Goal: Task Accomplishment & Management: Manage account settings

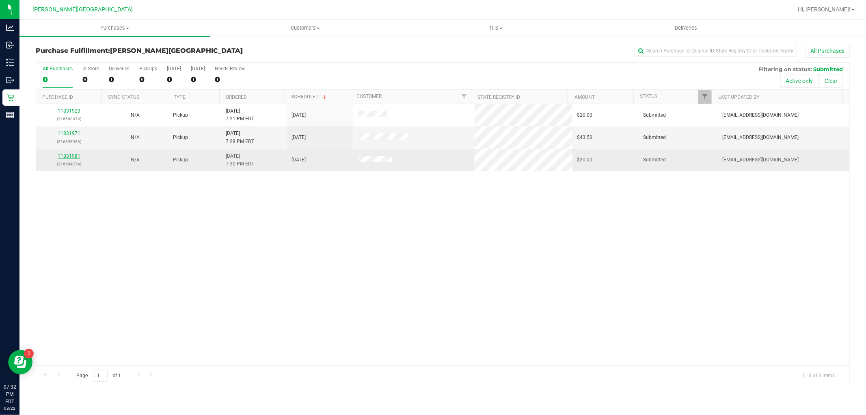
click at [74, 156] on link "11831981" at bounding box center [69, 156] width 23 height 6
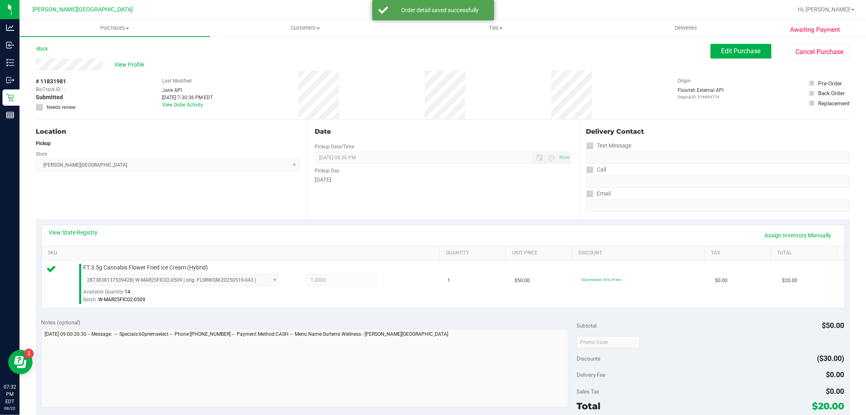
scroll to position [135, 0]
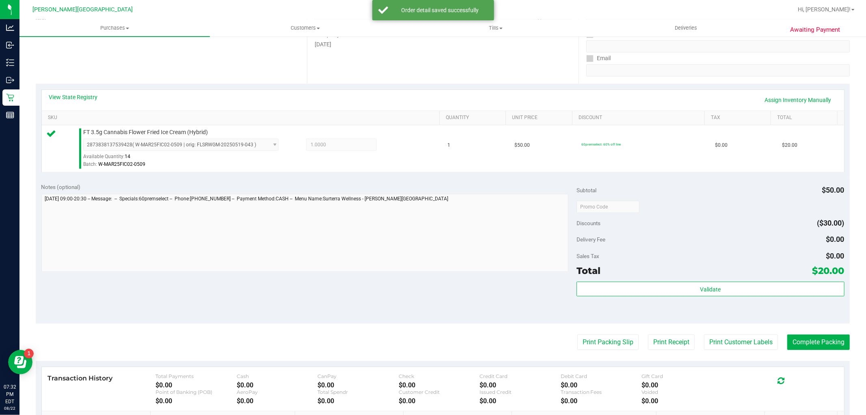
click at [590, 332] on purchase-details "Back Edit Purchase Cancel Purchase View Profile # 11831981 BioTrack ID: - Submi…" at bounding box center [443, 211] width 814 height 604
click at [593, 336] on button "Print Packing Slip" at bounding box center [608, 341] width 61 height 15
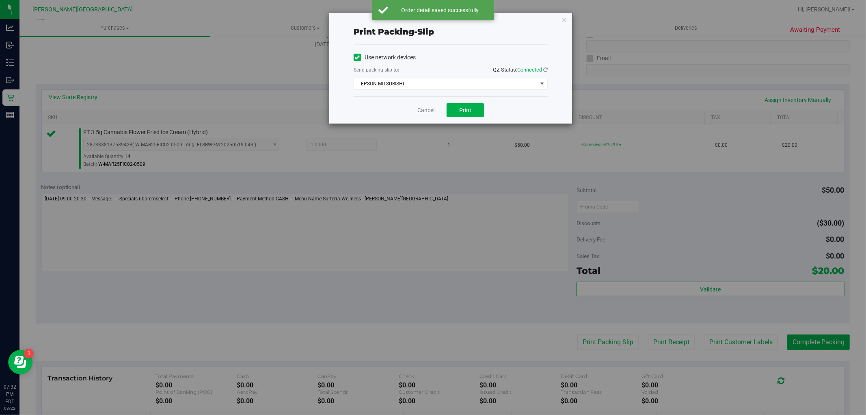
click at [567, 19] on div "Print packing-slip Use network devices Send packing-slip to: QZ Status: Connect…" at bounding box center [450, 68] width 243 height 111
click at [565, 21] on icon "button" at bounding box center [565, 20] width 6 height 10
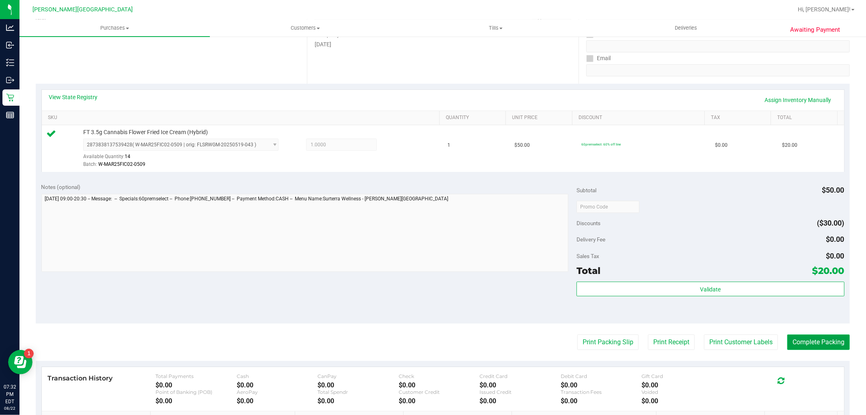
click at [812, 346] on button "Complete Packing" at bounding box center [819, 341] width 63 height 15
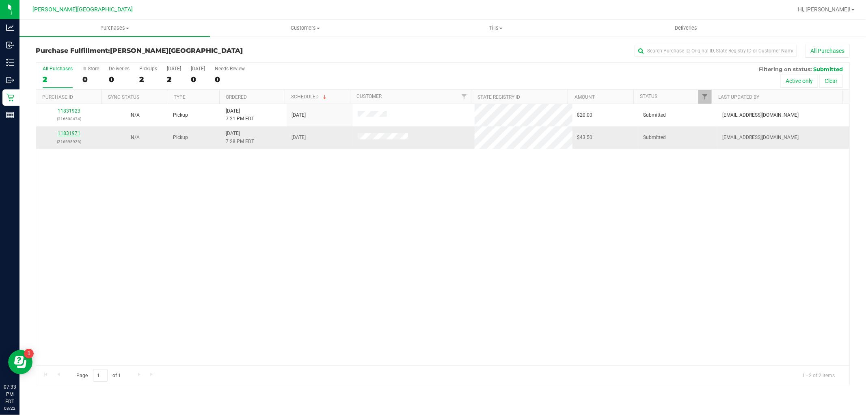
click at [65, 136] on link "11831971" at bounding box center [69, 133] width 23 height 6
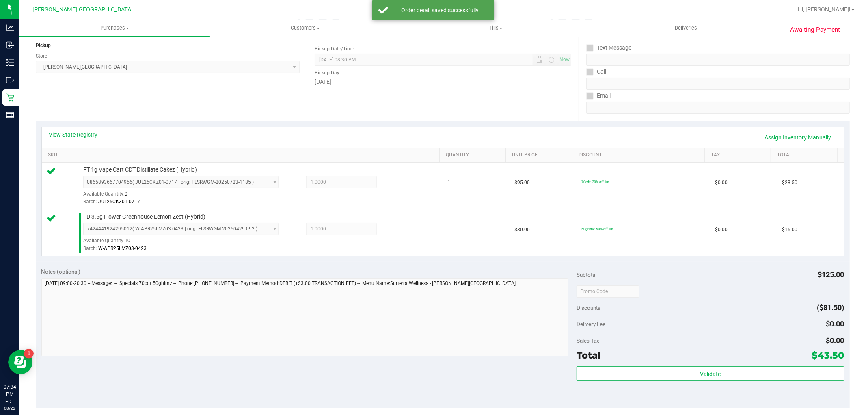
scroll to position [180, 0]
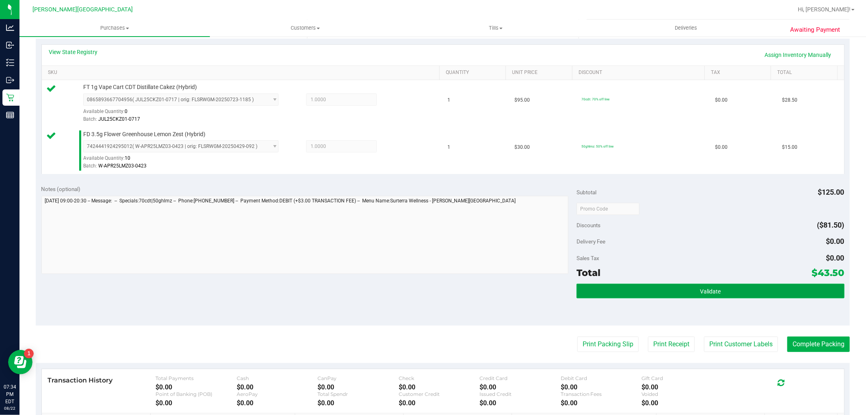
click at [686, 290] on button "Validate" at bounding box center [711, 291] width 268 height 15
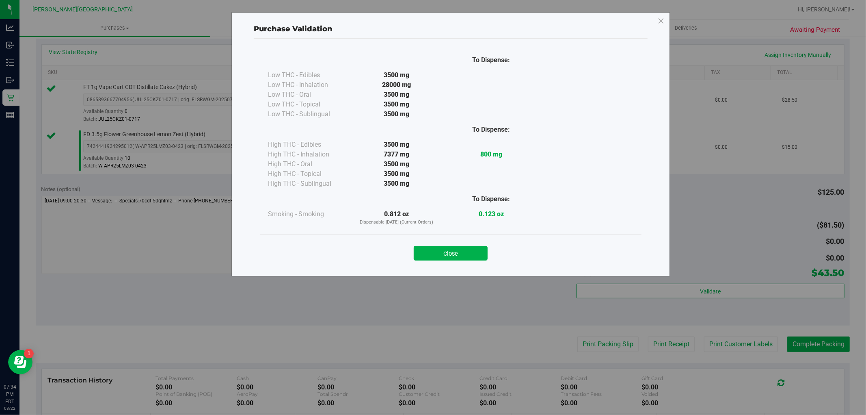
drag, startPoint x: 473, startPoint y: 249, endPoint x: 549, endPoint y: 262, distance: 77.0
click at [473, 249] on button "Close" at bounding box center [451, 253] width 74 height 15
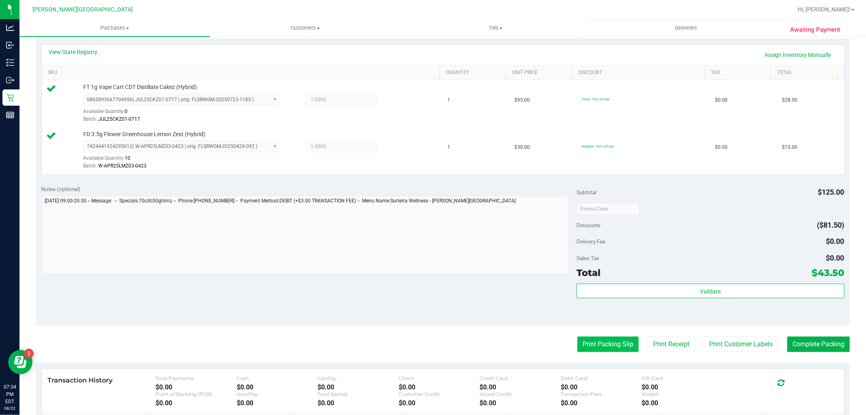
click at [602, 346] on button "Print Packing Slip" at bounding box center [608, 343] width 61 height 15
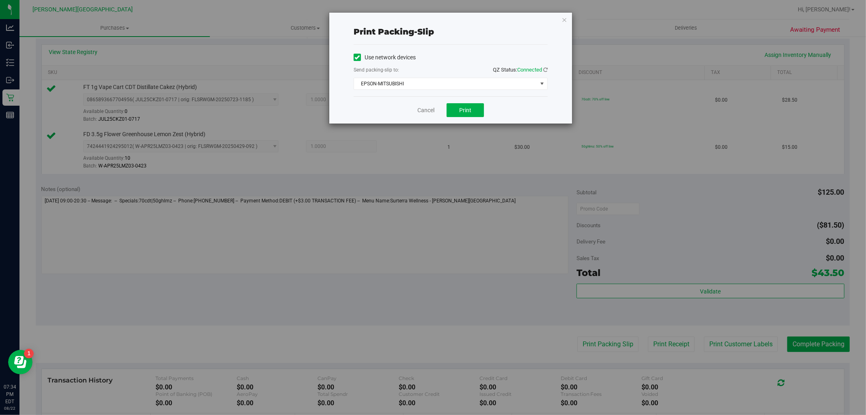
click at [456, 119] on div "Cancel Print" at bounding box center [451, 109] width 194 height 27
click at [460, 107] on span "Print" at bounding box center [465, 110] width 12 height 6
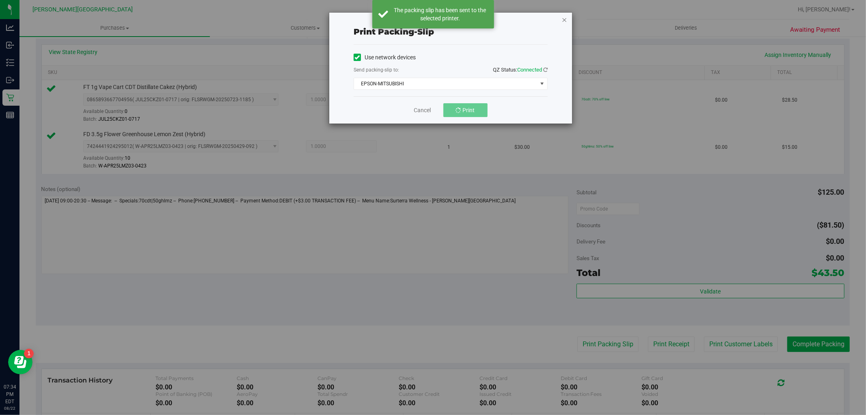
click at [566, 15] on icon "button" at bounding box center [565, 20] width 6 height 10
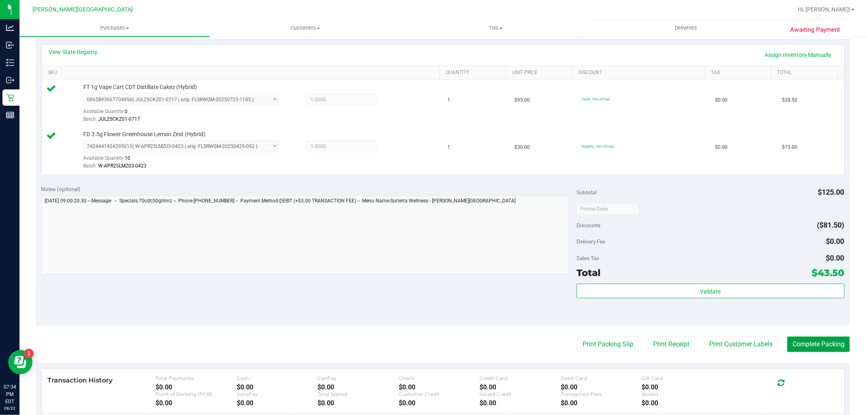
click at [795, 339] on button "Complete Packing" at bounding box center [819, 343] width 63 height 15
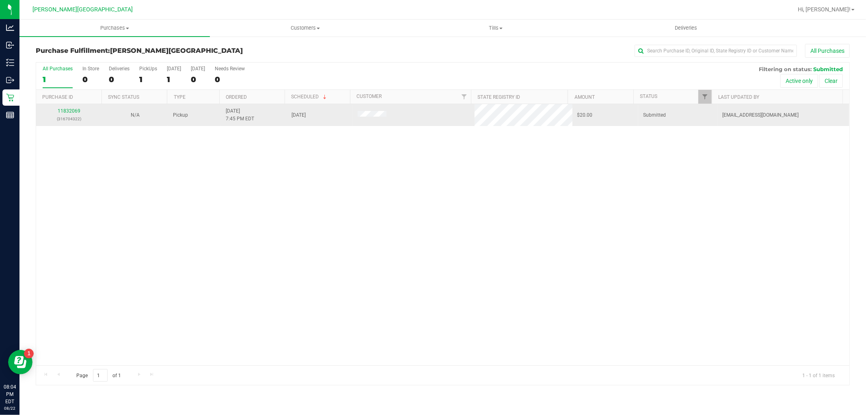
click at [66, 108] on div "11832069 (316704322)" at bounding box center [69, 114] width 56 height 15
click at [71, 107] on div "11832069 (316704322)" at bounding box center [69, 114] width 56 height 15
click at [72, 111] on link "11832069" at bounding box center [69, 111] width 23 height 6
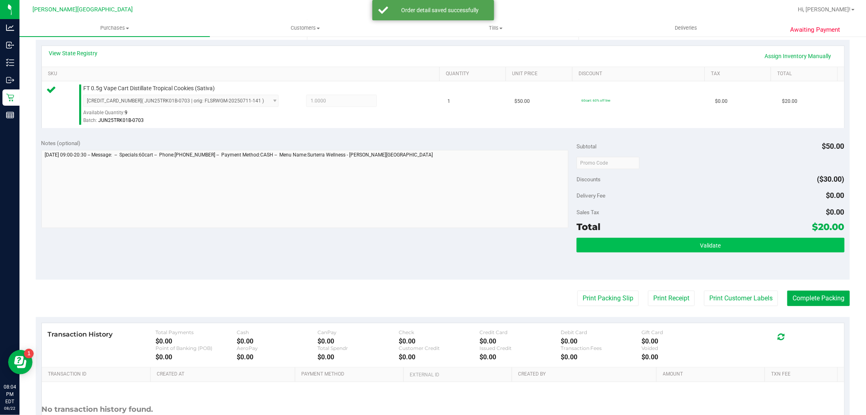
scroll to position [225, 0]
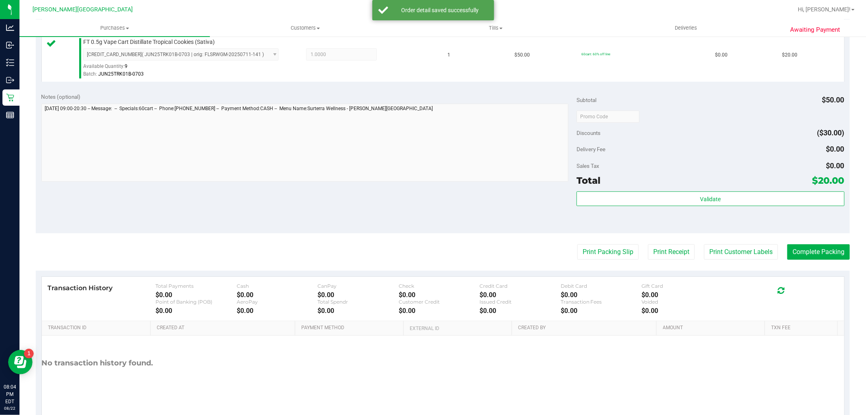
click at [821, 260] on purchase-details "Back Edit Purchase Cancel Purchase View Profile # 11832069 BioTrack ID: - Submi…" at bounding box center [443, 120] width 814 height 604
click at [821, 250] on button "Complete Packing" at bounding box center [819, 251] width 63 height 15
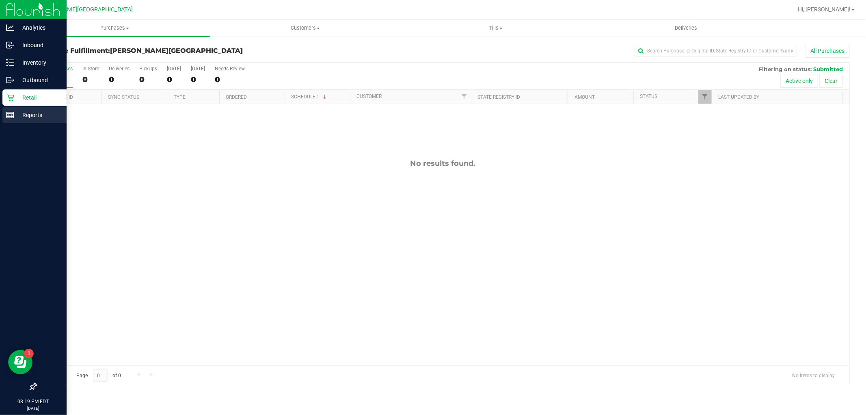
click at [25, 116] on p "Reports" at bounding box center [38, 115] width 49 height 10
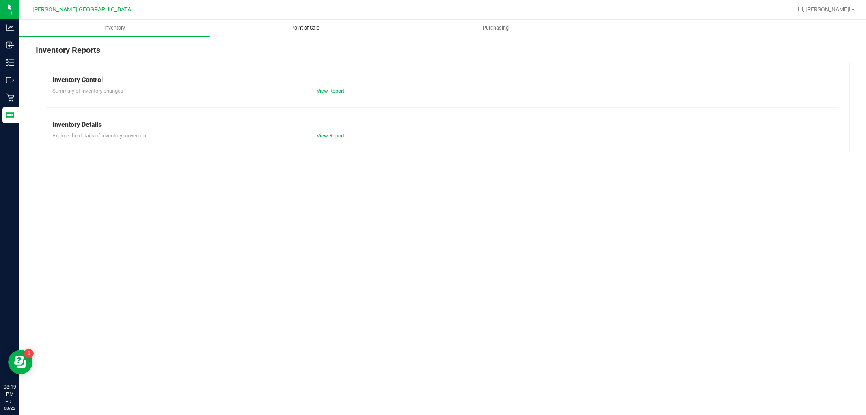
click at [307, 31] on span "Point of Sale" at bounding box center [305, 27] width 50 height 7
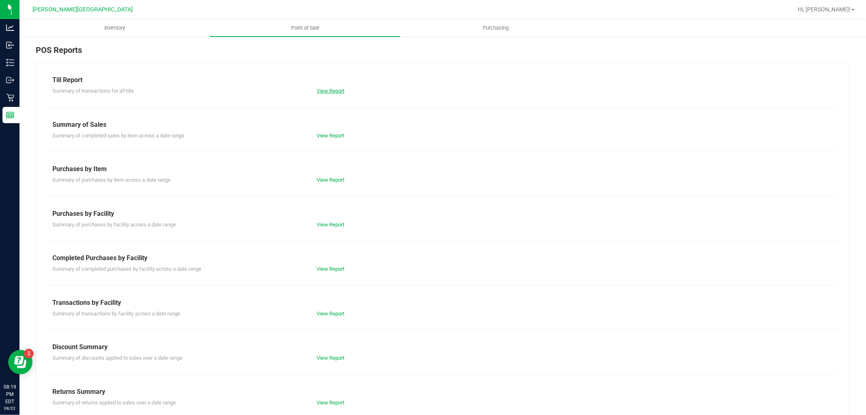
click at [330, 89] on link "View Report" at bounding box center [331, 91] width 28 height 6
